Goal: Task Accomplishment & Management: Manage account settings

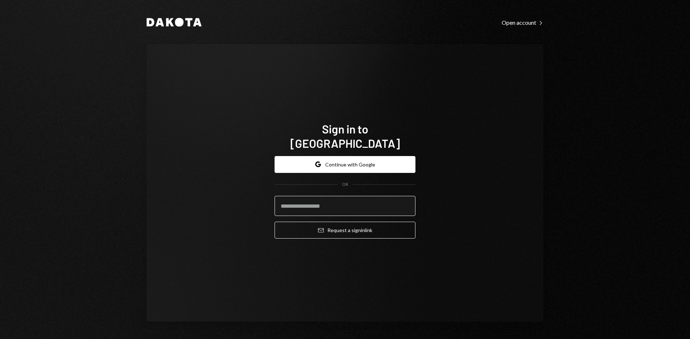
drag, startPoint x: 334, startPoint y: 198, endPoint x: 354, endPoint y: 203, distance: 20.8
click at [334, 198] on input "email" at bounding box center [344, 206] width 141 height 20
click at [333, 200] on input "email" at bounding box center [344, 206] width 141 height 20
type input "**********"
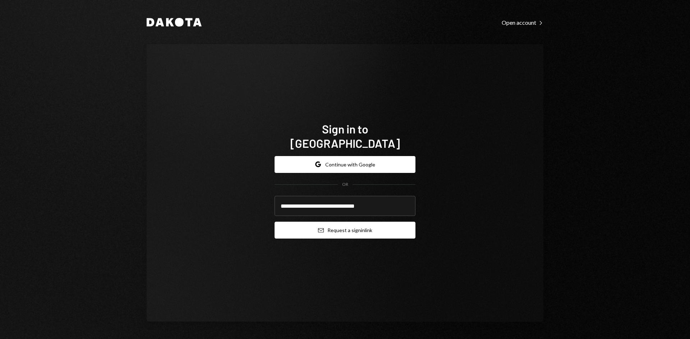
click at [361, 227] on button "Email Request a sign in link" at bounding box center [344, 230] width 141 height 17
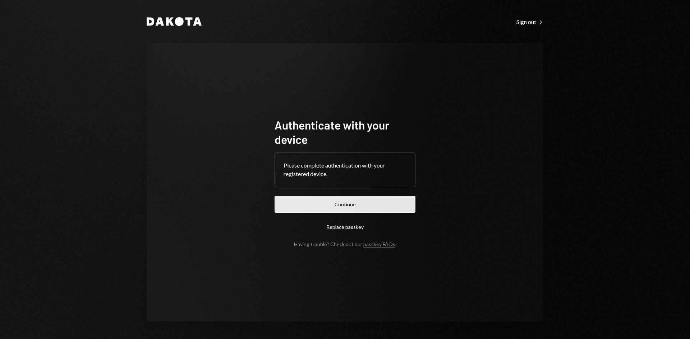
click at [375, 212] on button "Continue" at bounding box center [344, 204] width 141 height 17
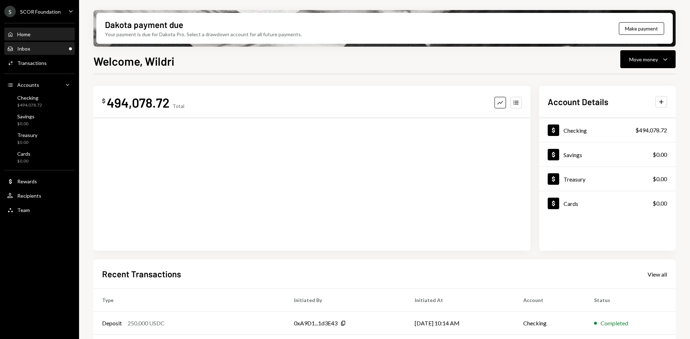
click at [53, 47] on div "Inbox Inbox" at bounding box center [39, 49] width 65 height 6
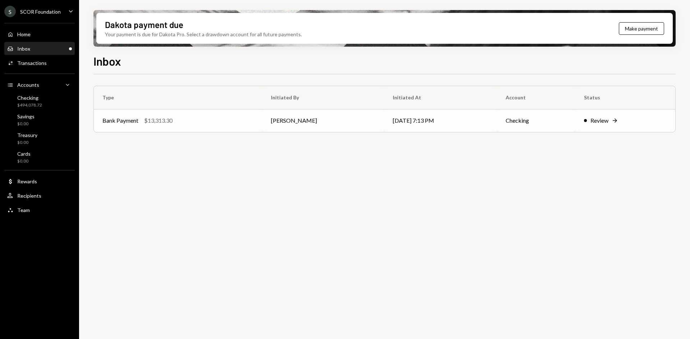
click at [302, 120] on td "[PERSON_NAME]" at bounding box center [323, 120] width 122 height 23
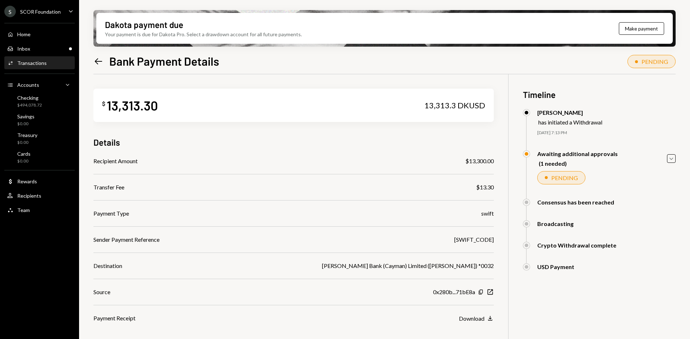
click at [675, 157] on div "Dakota payment due Your payment is due for Dakota Pro. Select a drawdown accoun…" at bounding box center [384, 169] width 611 height 339
click at [670, 159] on icon "Caret Down" at bounding box center [671, 159] width 8 height 8
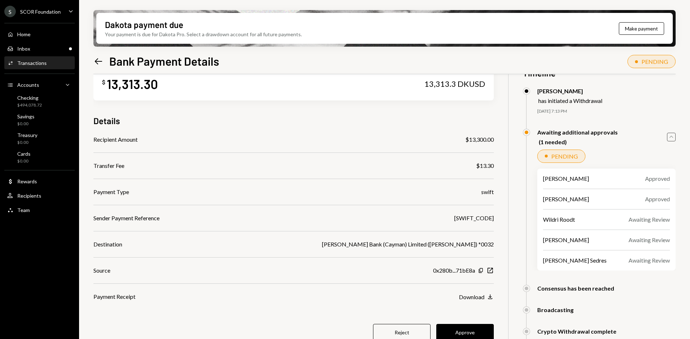
scroll to position [57, 0]
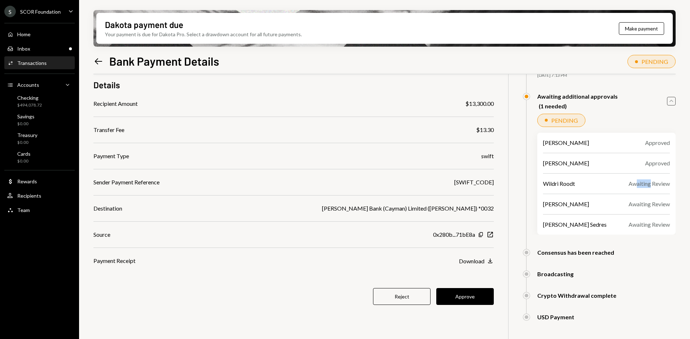
drag, startPoint x: 635, startPoint y: 183, endPoint x: 652, endPoint y: 185, distance: 16.6
click at [650, 185] on div "Awaiting Review" at bounding box center [648, 184] width 41 height 9
drag, startPoint x: 664, startPoint y: 184, endPoint x: 644, endPoint y: 183, distance: 20.5
click at [644, 183] on div "Awaiting Review" at bounding box center [648, 184] width 41 height 9
drag, startPoint x: 634, startPoint y: 202, endPoint x: 660, endPoint y: 204, distance: 25.9
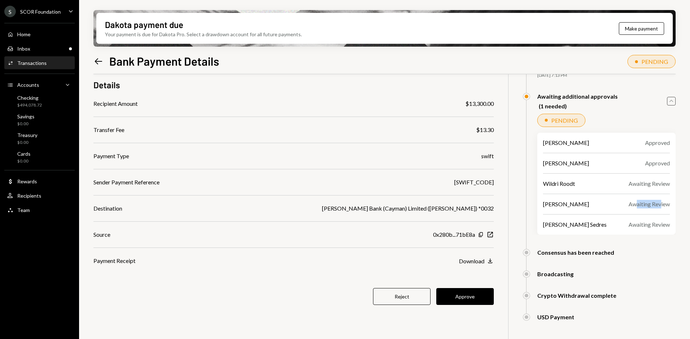
click at [660, 204] on div "Awaiting Review" at bounding box center [648, 204] width 41 height 9
drag, startPoint x: 663, startPoint y: 204, endPoint x: 641, endPoint y: 205, distance: 21.3
click at [641, 205] on div "Awaiting Review" at bounding box center [648, 204] width 41 height 9
drag, startPoint x: 638, startPoint y: 205, endPoint x: 657, endPoint y: 206, distance: 19.4
click at [657, 206] on div "Awaiting Review" at bounding box center [648, 204] width 41 height 9
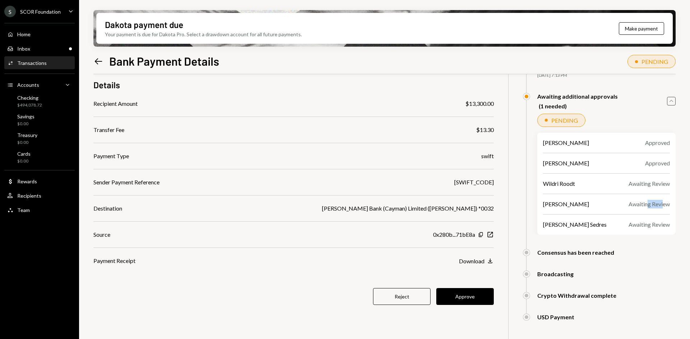
drag, startPoint x: 663, startPoint y: 205, endPoint x: 646, endPoint y: 205, distance: 17.2
click at [646, 205] on div "Awaiting Review" at bounding box center [648, 204] width 41 height 9
click at [637, 205] on div "Awaiting Review" at bounding box center [648, 204] width 41 height 9
click at [386, 298] on button "Reject" at bounding box center [401, 296] width 57 height 17
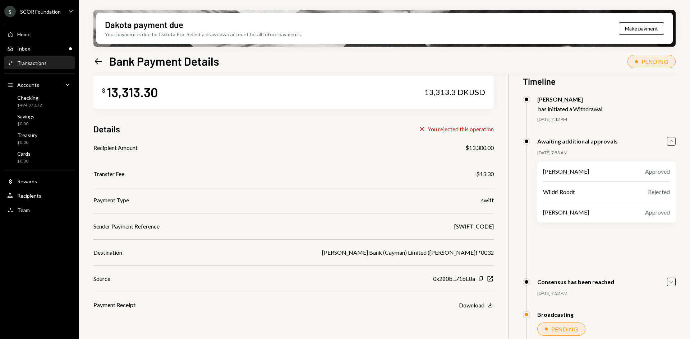
scroll to position [0, 0]
